Goal: Transaction & Acquisition: Purchase product/service

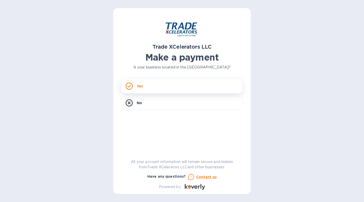
click at [193, 84] on div "Yes" at bounding box center [181, 86] width 121 height 14
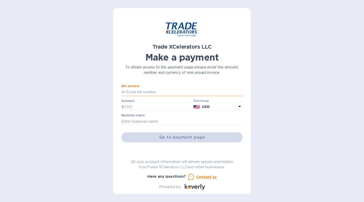
click at [149, 92] on input "text" at bounding box center [184, 92] width 117 height 8
click at [156, 108] on input "text" at bounding box center [158, 107] width 68 height 8
type input "3,570"
click at [152, 93] on input "text" at bounding box center [184, 92] width 117 height 8
type input "ZHORIC00002"
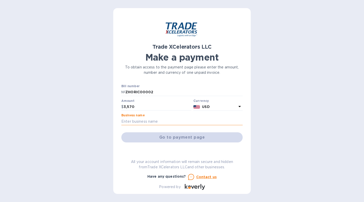
click at [142, 121] on input "text" at bounding box center [181, 121] width 121 height 8
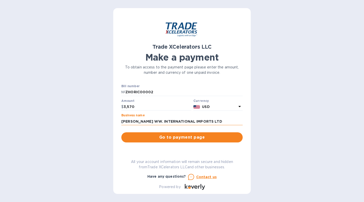
click at [130, 121] on input "J. WW. INTERNATIONAL IMPORTS LTD" at bounding box center [181, 121] width 121 height 8
type input "J. W. INTERNATIONAL IMPORTS LTD"
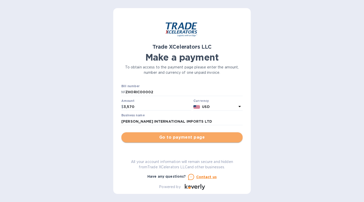
click at [202, 138] on span "Go to payment page" at bounding box center [182, 137] width 113 height 6
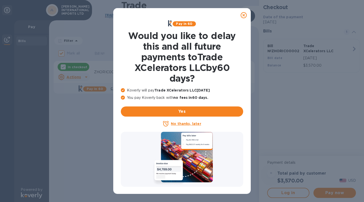
click at [245, 15] on icon at bounding box center [244, 15] width 6 height 6
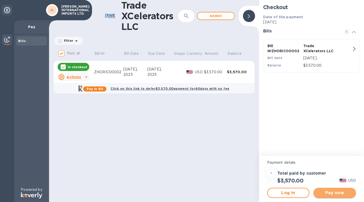
click at [326, 192] on span "Pay now" at bounding box center [335, 193] width 34 height 6
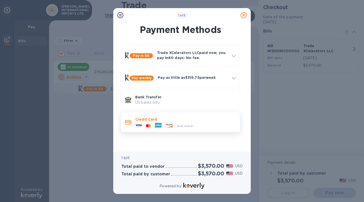
click at [185, 122] on div "and more..." at bounding box center [165, 126] width 64 height 8
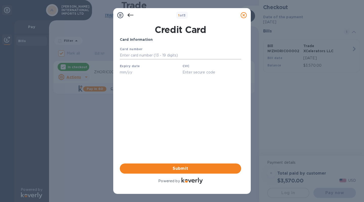
click at [140, 56] on input "text" at bounding box center [180, 56] width 121 height 8
click at [137, 54] on input "text" at bounding box center [180, 56] width 121 height 8
type input "4003 9010 7722 1404"
click at [129, 70] on input "text" at bounding box center [149, 72] width 59 height 8
type input "07/30"
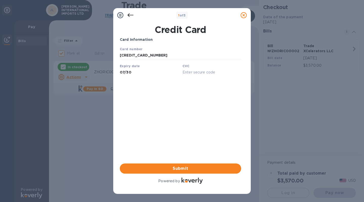
click at [213, 71] on input "text" at bounding box center [212, 72] width 59 height 8
type input "204"
click at [212, 142] on div "Card Information Your browser does not support iframes Submit Powered by" at bounding box center [180, 111] width 121 height 148
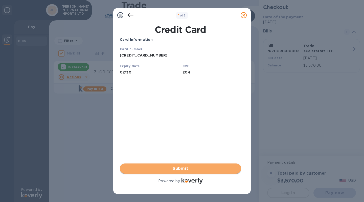
click at [217, 167] on span "Submit" at bounding box center [180, 168] width 113 height 6
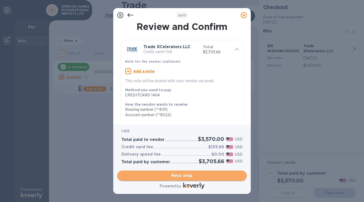
click at [208, 172] on span "Next step" at bounding box center [181, 175] width 121 height 6
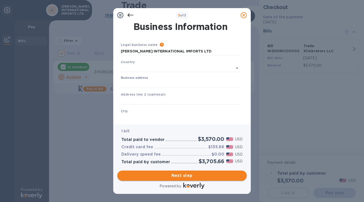
type input "United States"
type input "9421 Creek Summit Circle"
type input "Richmond"
type input "VA"
type input "23235"
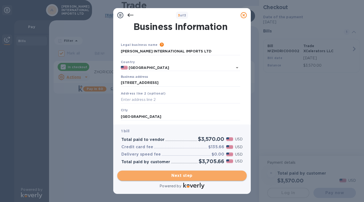
click at [186, 178] on button "Next step" at bounding box center [182, 175] width 130 height 10
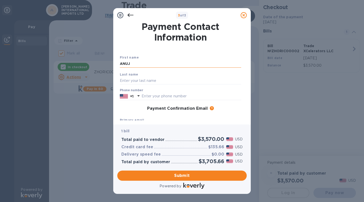
type input "ANUJ"
type input "JAGGI"
type input "9194232176"
click at [174, 121] on div "Payment Contact Information First name ANUJ Last name JAGGI Phone number +1 919…" at bounding box center [182, 73] width 138 height 102
click at [209, 119] on div "Primary email" at bounding box center [181, 123] width 126 height 17
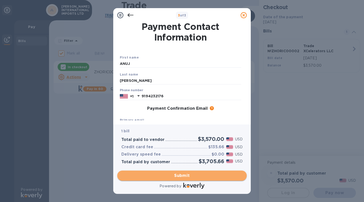
click at [199, 175] on span "Submit" at bounding box center [181, 175] width 121 height 6
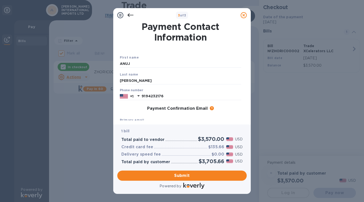
scroll to position [57, 0]
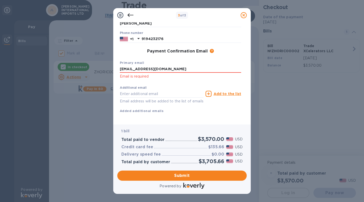
type input "COLLEGIATEPULSE@GMAIL.COM"
click at [177, 111] on div "Additional email Email address will be added to the list of emails Add to the l…" at bounding box center [180, 98] width 121 height 30
click at [192, 174] on span "Submit" at bounding box center [181, 175] width 121 height 6
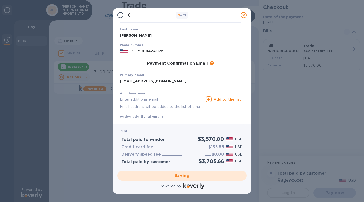
scroll to position [51, 0]
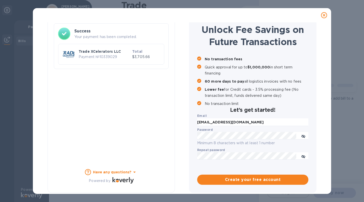
checkbox input "false"
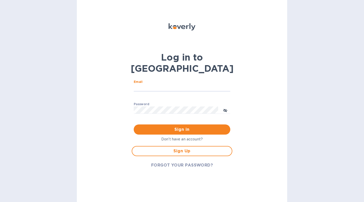
type input "ajaggi2001@yahoo.com"
click at [179, 126] on span "Sign in" at bounding box center [182, 129] width 89 height 6
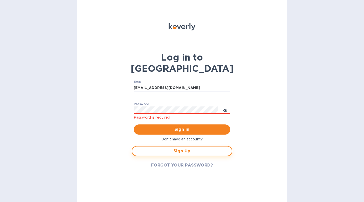
click at [179, 148] on span "Sign Up" at bounding box center [182, 151] width 92 height 6
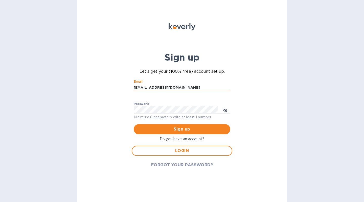
type input "COLLEGIATEPULSE@GMAI.COM"
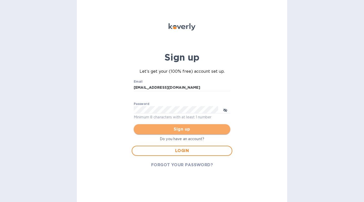
click at [169, 132] on span "Sign up" at bounding box center [182, 129] width 89 height 6
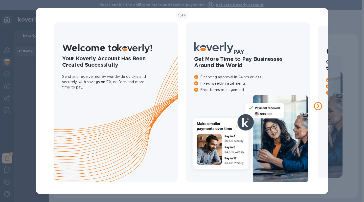
click at [318, 106] on icon at bounding box center [318, 106] width 8 height 8
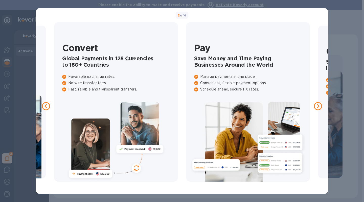
click at [318, 106] on icon at bounding box center [318, 106] width 8 height 8
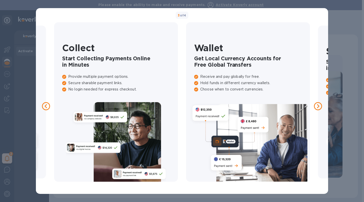
click at [318, 106] on icon at bounding box center [318, 106] width 8 height 8
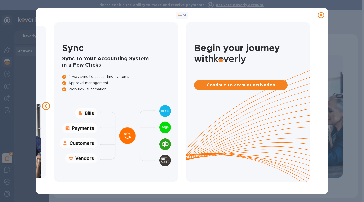
click at [318, 106] on div at bounding box center [318, 106] width 8 height 8
click at [321, 16] on icon at bounding box center [321, 15] width 6 height 6
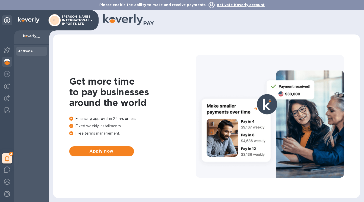
click at [32, 50] on b "Activate" at bounding box center [25, 51] width 15 height 4
click at [91, 21] on icon at bounding box center [92, 20] width 6 height 6
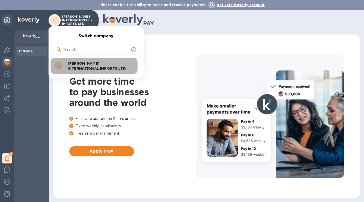
click at [76, 63] on p "J. W. INTERNATIONAL IMPORTS LTD" at bounding box center [100, 66] width 64 height 10
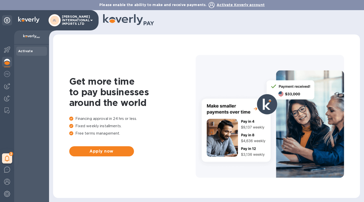
click at [8, 63] on img at bounding box center [7, 62] width 6 height 6
click at [9, 156] on icon at bounding box center [7, 158] width 5 height 6
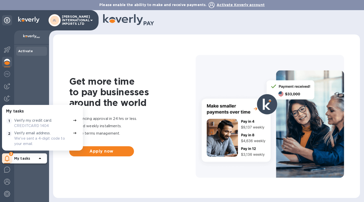
click at [33, 121] on p "Verify my credit card." at bounding box center [33, 120] width 38 height 5
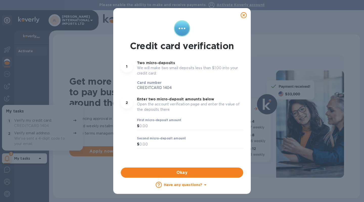
click at [243, 15] on icon at bounding box center [244, 15] width 6 height 6
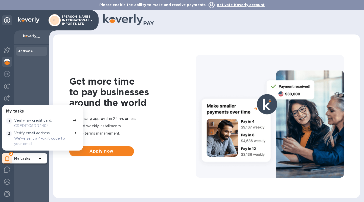
click at [51, 74] on div "Get more time to pay businesses around the world Financing approval in 24 hrs o…" at bounding box center [206, 115] width 315 height 171
click at [33, 74] on div "Activate" at bounding box center [31, 123] width 35 height 157
click at [8, 74] on img at bounding box center [7, 74] width 6 height 6
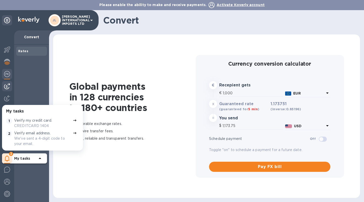
click at [7, 87] on img at bounding box center [7, 86] width 6 height 6
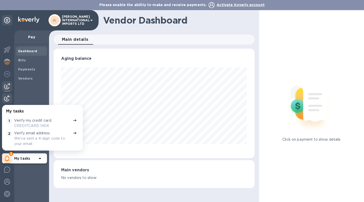
scroll to position [109, 201]
click at [8, 99] on img at bounding box center [7, 98] width 6 height 6
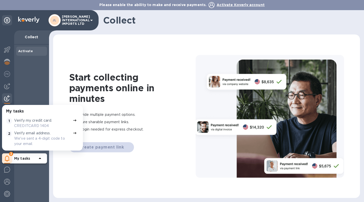
click at [36, 112] on div "My tasks" at bounding box center [42, 111] width 73 height 5
click at [32, 174] on div "Activate" at bounding box center [31, 123] width 35 height 157
